Goal: Task Accomplishment & Management: Manage account settings

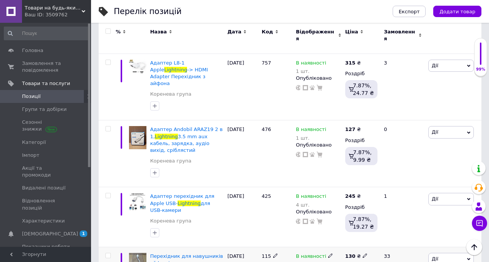
scroll to position [545, 0]
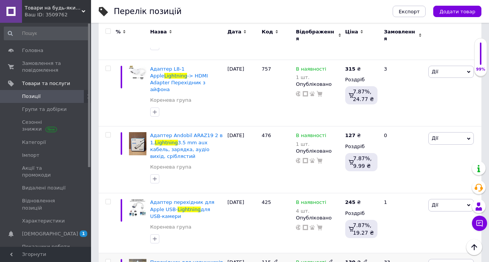
click at [362, 259] on icon at bounding box center [364, 261] width 5 height 5
click at [381, 246] on input "130" at bounding box center [400, 253] width 58 height 15
type input "110"
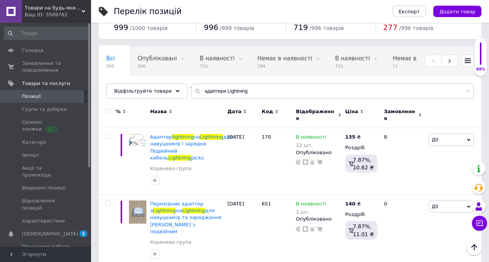
scroll to position [0, 0]
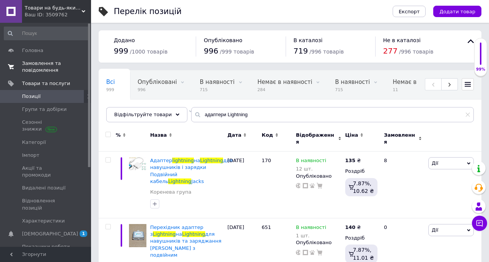
click at [39, 65] on span "Замовлення та повідомлення" at bounding box center [46, 67] width 48 height 14
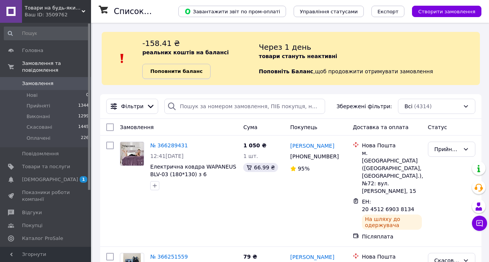
click at [170, 69] on b "Поповнити баланс" at bounding box center [176, 71] width 52 height 6
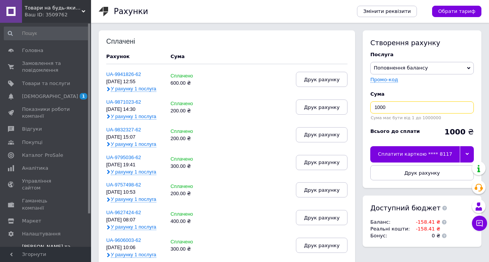
click at [387, 106] on input "1000" at bounding box center [421, 107] width 103 height 12
type input "1"
type input "300"
click at [407, 152] on div "Сплатити карткою **** 8117" at bounding box center [414, 154] width 89 height 16
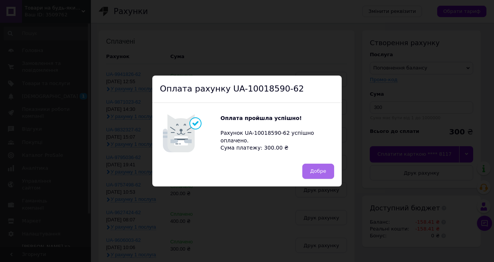
click at [318, 168] on span "Добре" at bounding box center [318, 171] width 16 height 6
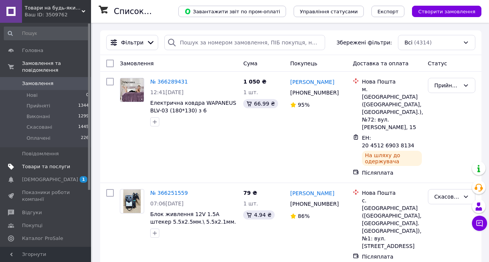
click at [44, 163] on span "Товари та послуги" at bounding box center [46, 166] width 48 height 7
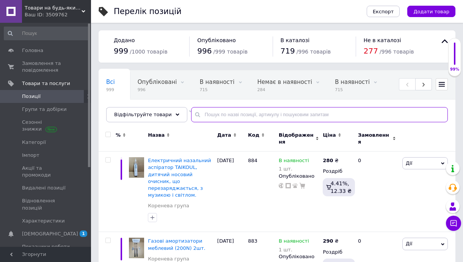
click at [193, 112] on input "text" at bounding box center [319, 114] width 257 height 15
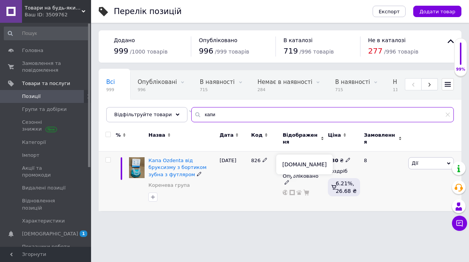
type input "капи"
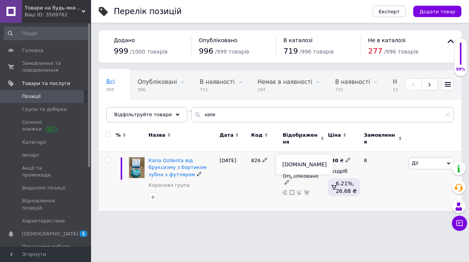
click at [291, 190] on icon at bounding box center [291, 192] width 5 height 5
